Goal: Information Seeking & Learning: Learn about a topic

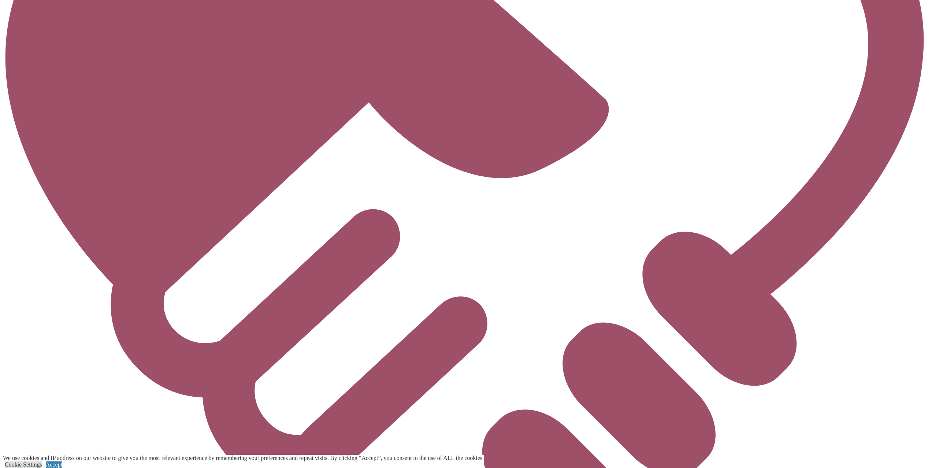
scroll to position [2455, 0]
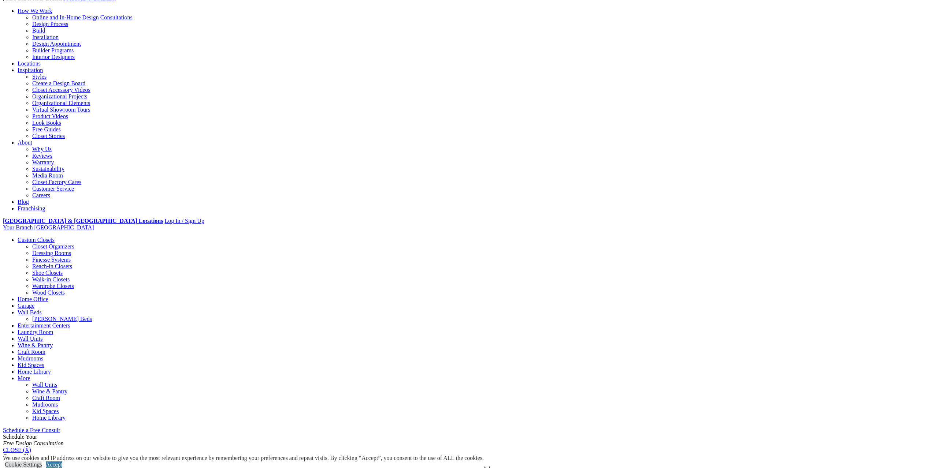
scroll to position [146, 0]
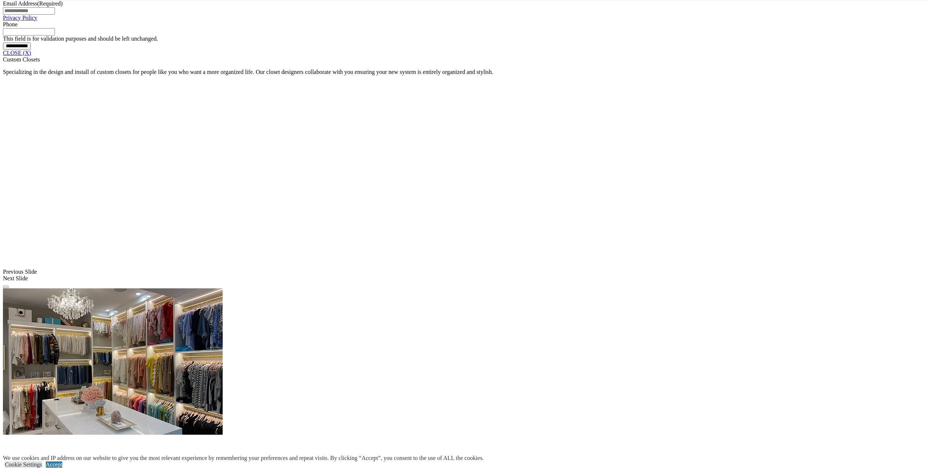
scroll to position [638, 0]
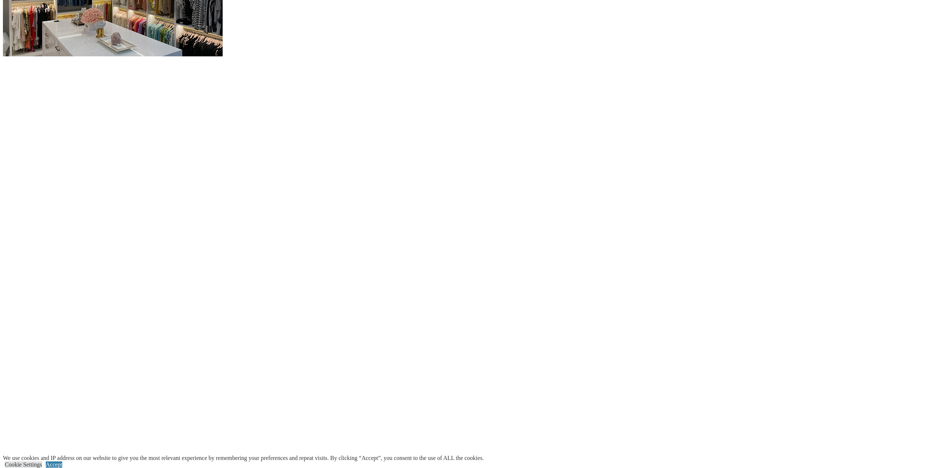
scroll to position [1151, 0]
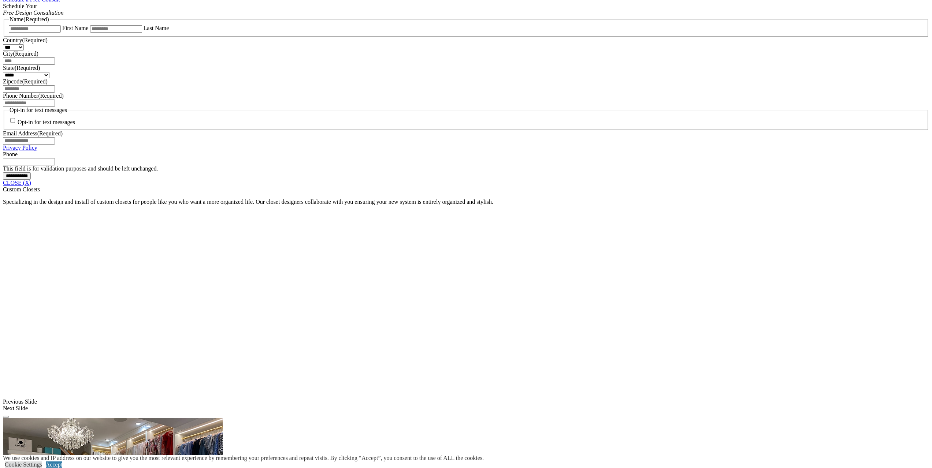
scroll to position [492, 0]
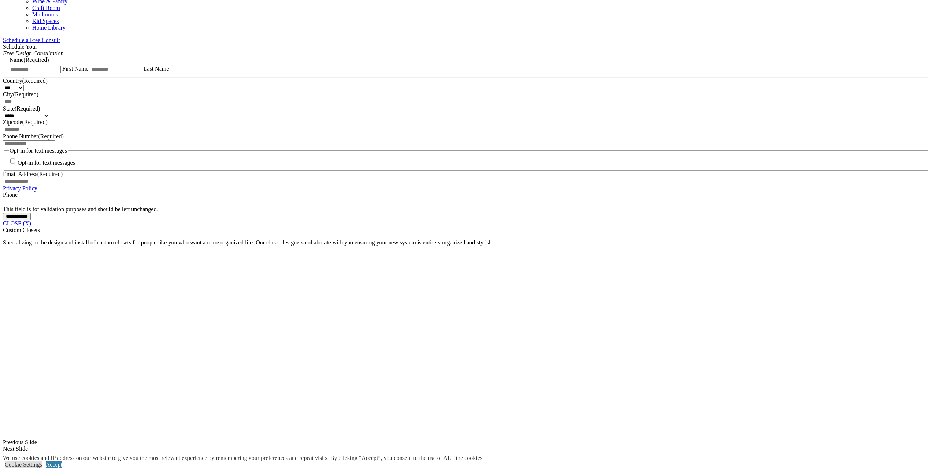
scroll to position [565, 0]
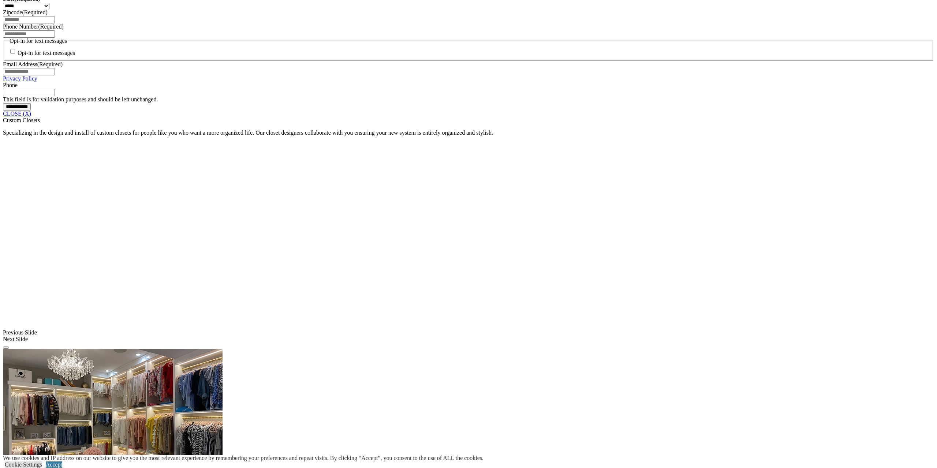
click at [31, 117] on link "CLOSE (X)" at bounding box center [17, 114] width 28 height 6
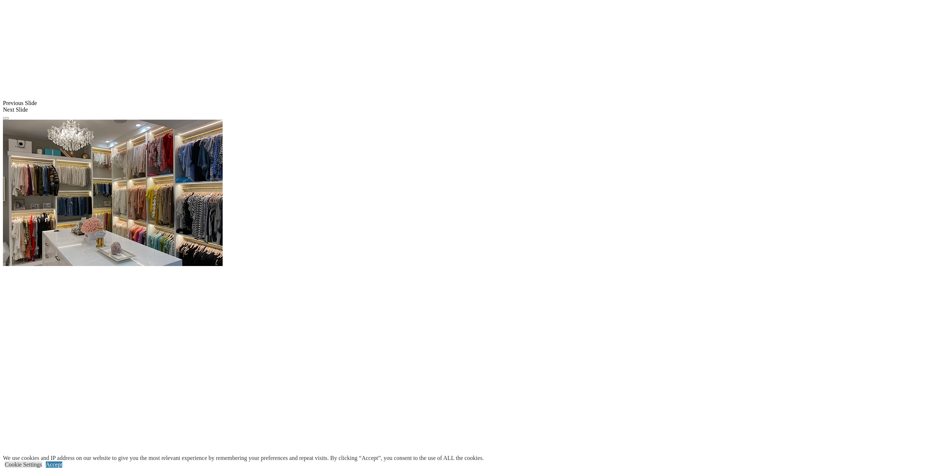
scroll to position [565, 0]
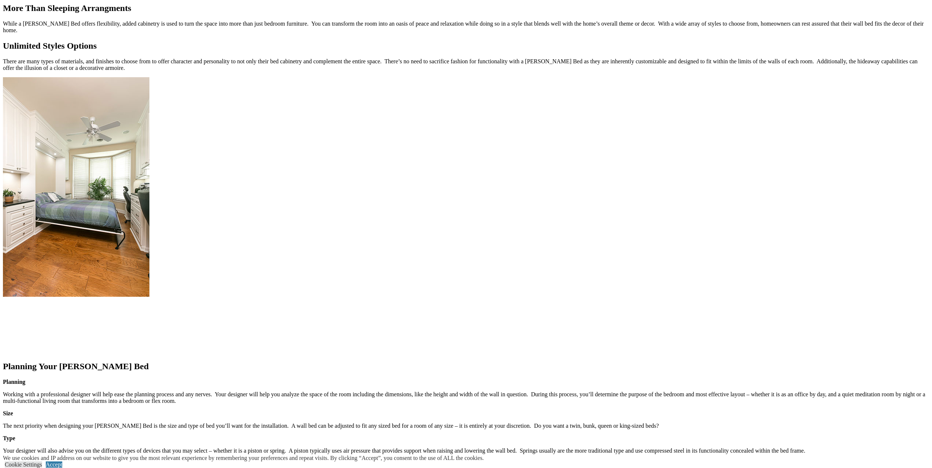
scroll to position [659, 0]
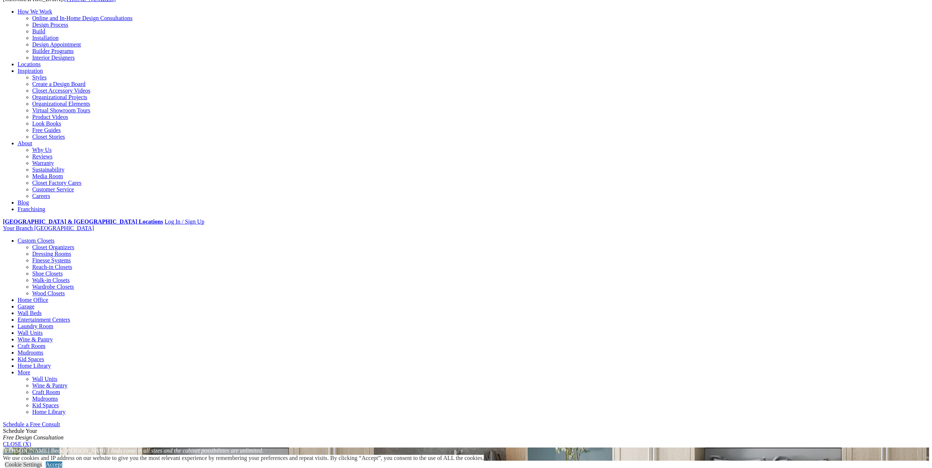
scroll to position [0, 0]
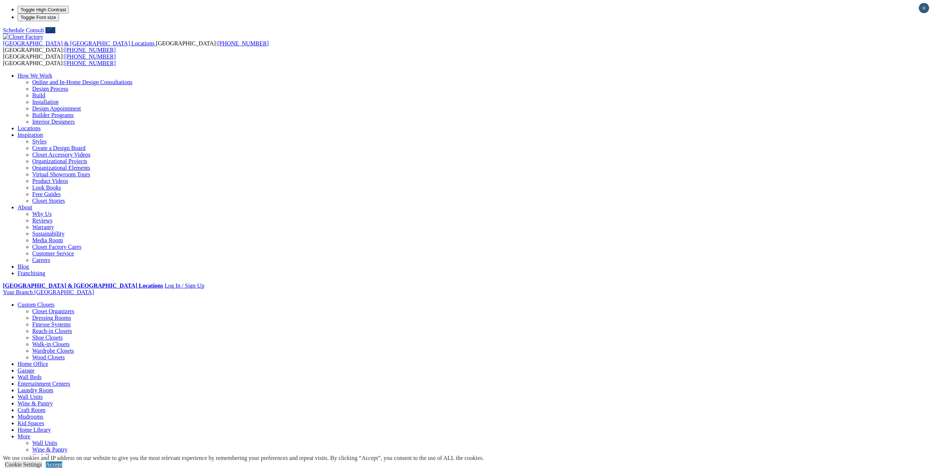
click at [74, 348] on link "Wardrobe Closets" at bounding box center [53, 351] width 42 height 6
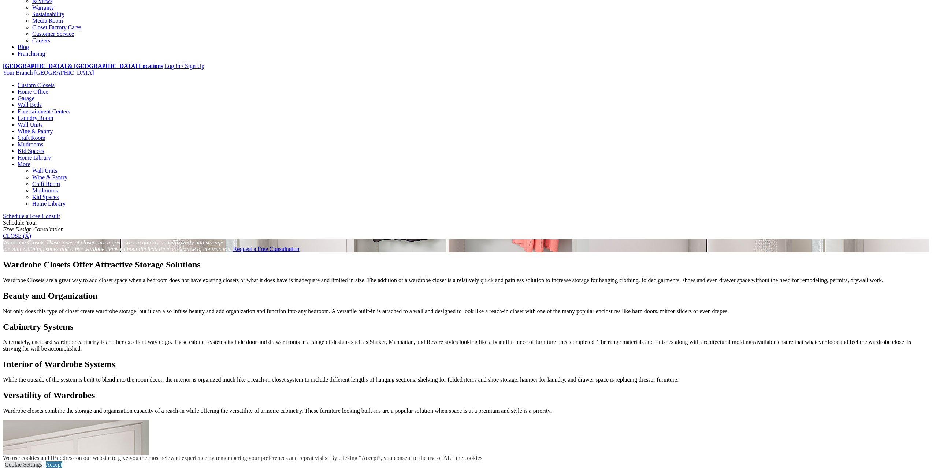
scroll to position [37, 0]
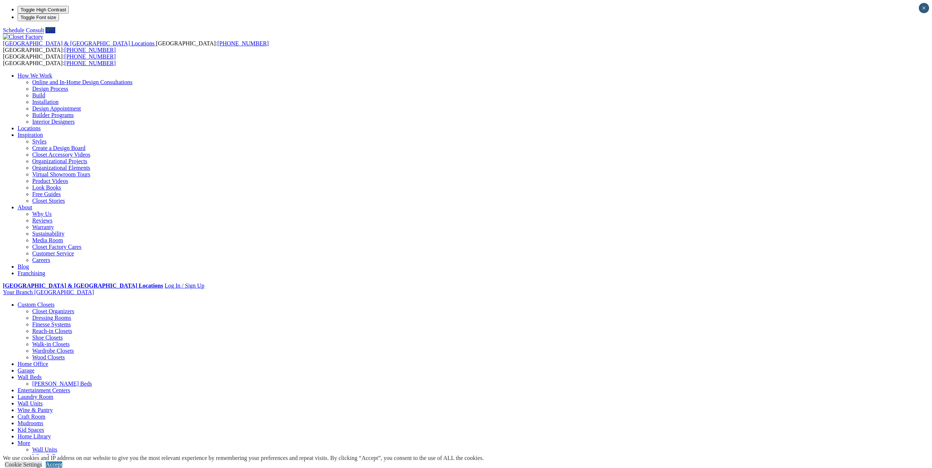
click at [52, 211] on link "Why Us" at bounding box center [41, 214] width 19 height 6
